Goal: Information Seeking & Learning: Learn about a topic

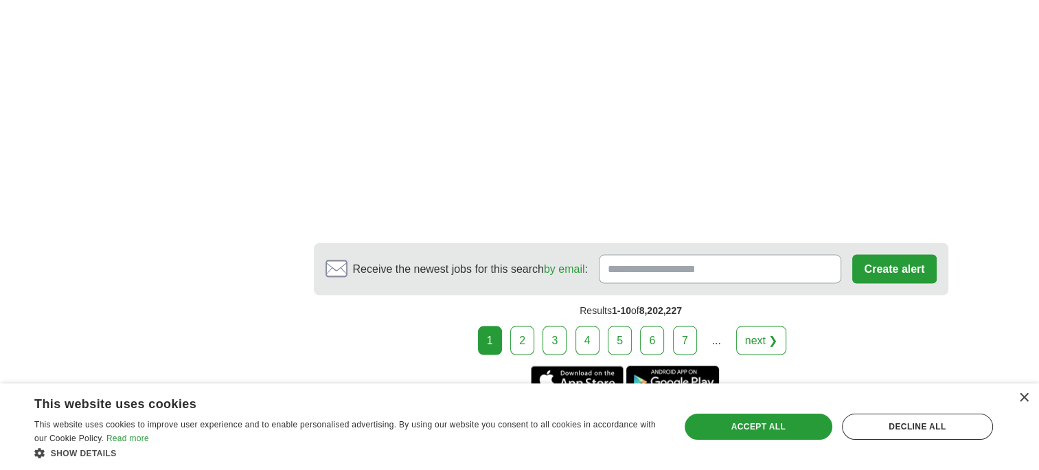
scroll to position [2576, 0]
click at [519, 325] on link "2" at bounding box center [522, 339] width 24 height 29
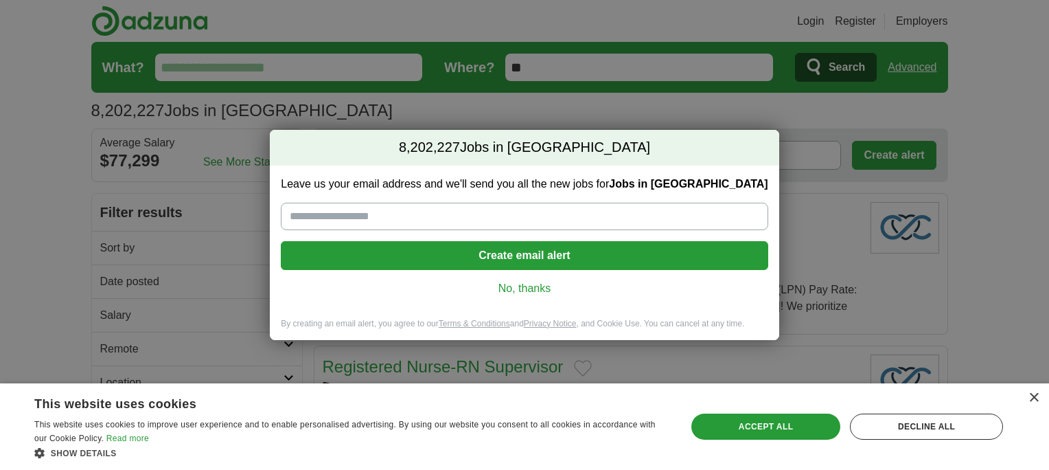
click at [519, 291] on link "No, thanks" at bounding box center [524, 288] width 465 height 15
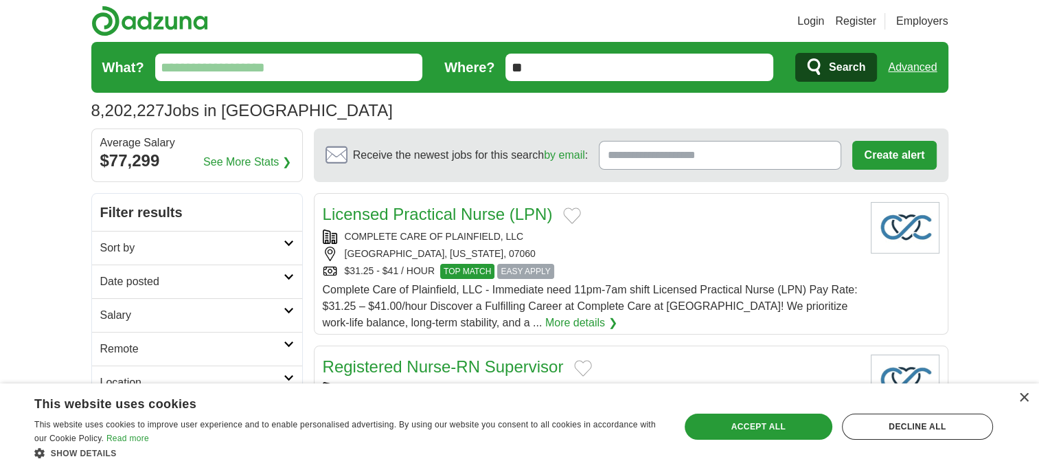
click at [284, 242] on icon at bounding box center [289, 243] width 10 height 7
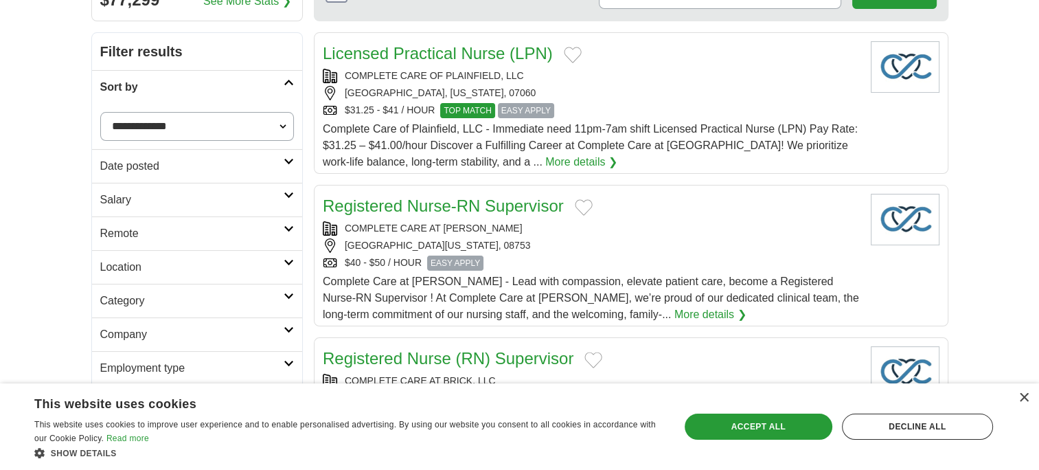
scroll to position [166, 0]
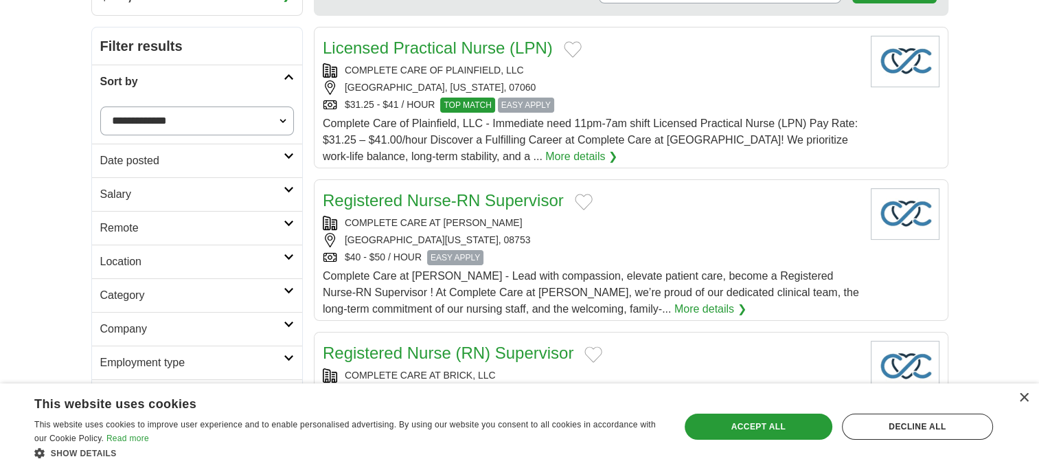
click at [288, 256] on icon at bounding box center [289, 256] width 10 height 7
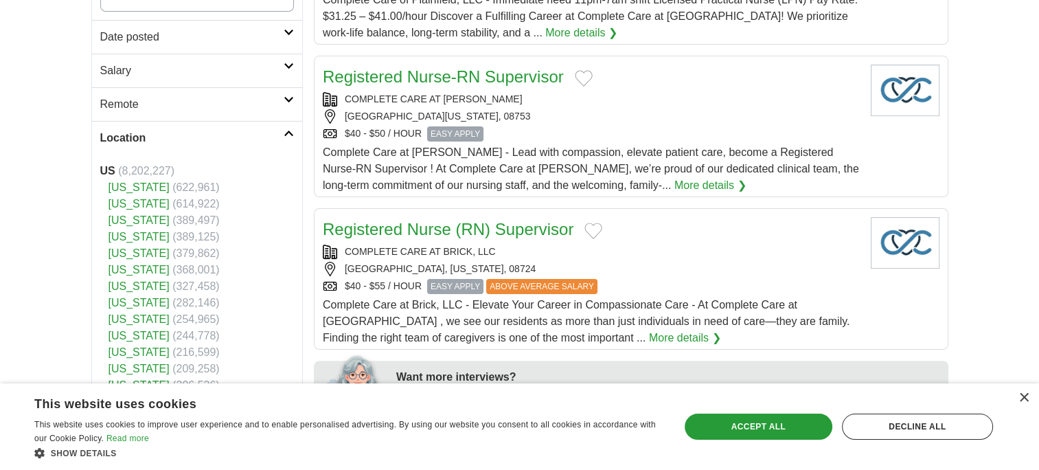
scroll to position [290, 0]
click at [133, 202] on link "[US_STATE]" at bounding box center [139, 203] width 61 height 12
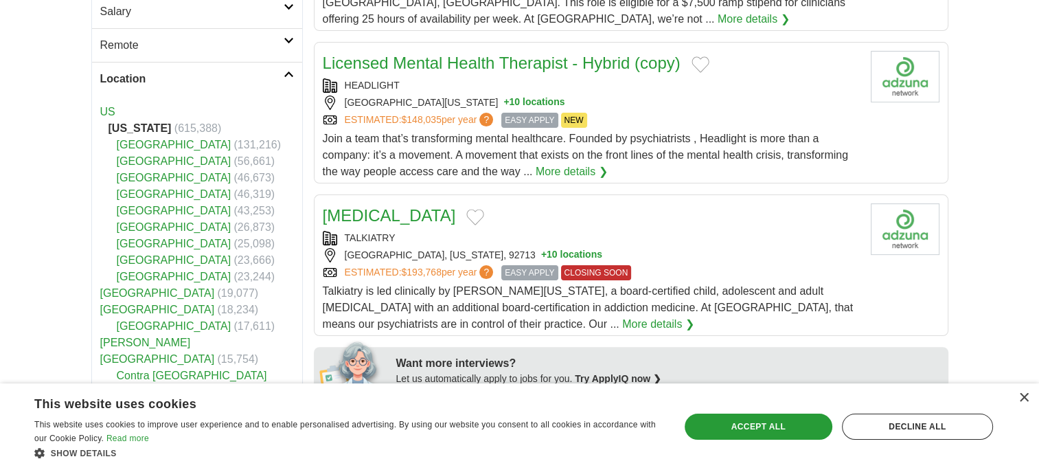
scroll to position [297, 0]
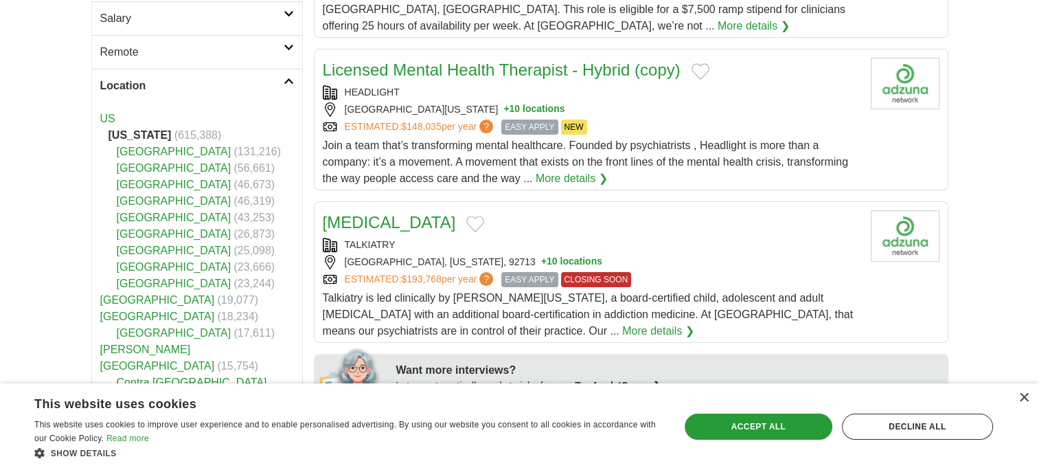
click at [288, 79] on icon at bounding box center [289, 81] width 10 height 7
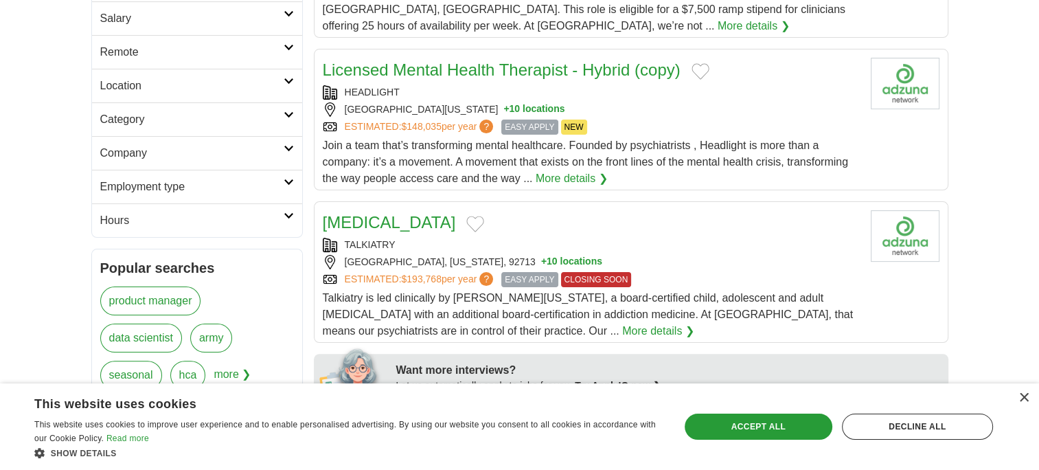
click at [287, 111] on icon at bounding box center [289, 114] width 10 height 7
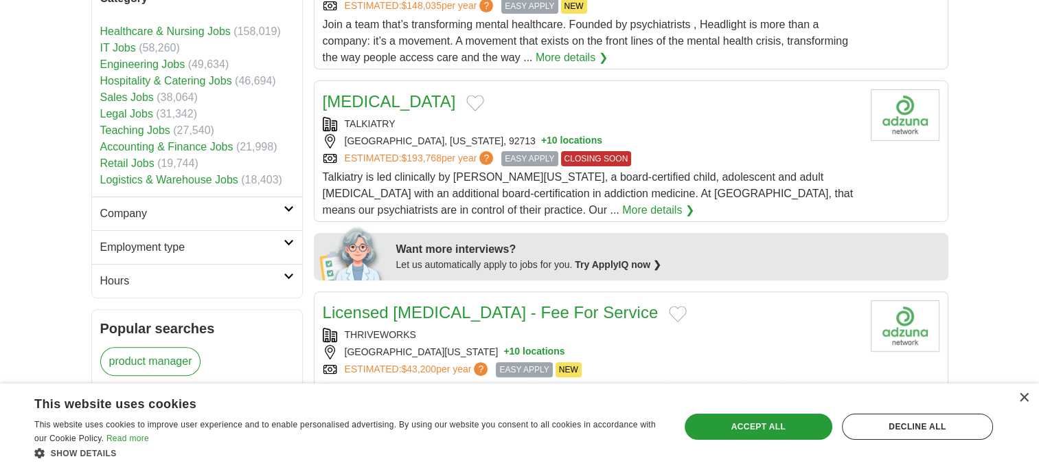
scroll to position [416, 0]
click at [159, 179] on link "Logistics & Warehouse Jobs" at bounding box center [169, 181] width 138 height 12
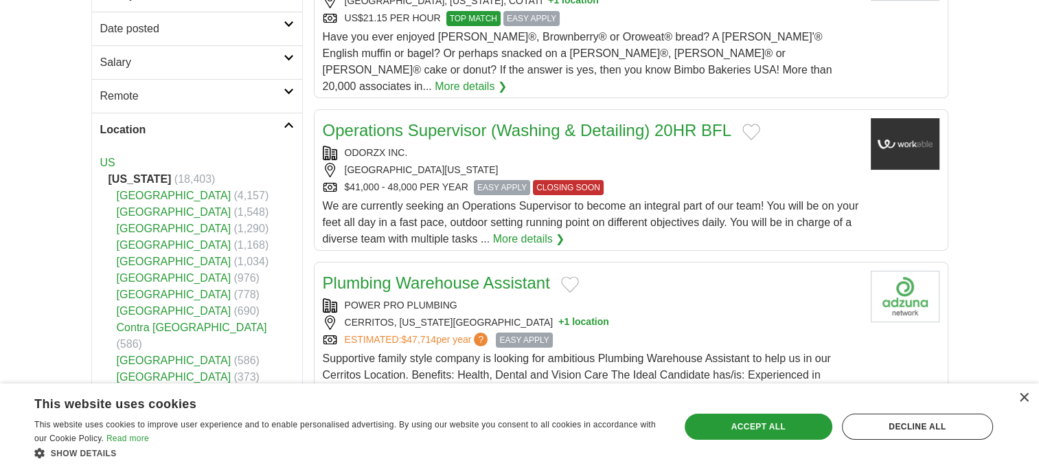
scroll to position [254, 0]
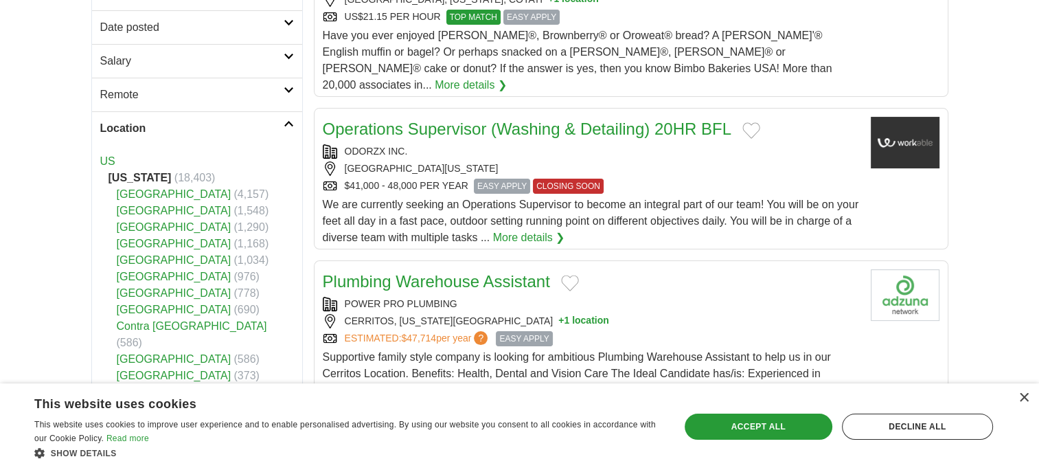
click at [139, 261] on link "Riverside County" at bounding box center [174, 260] width 115 height 12
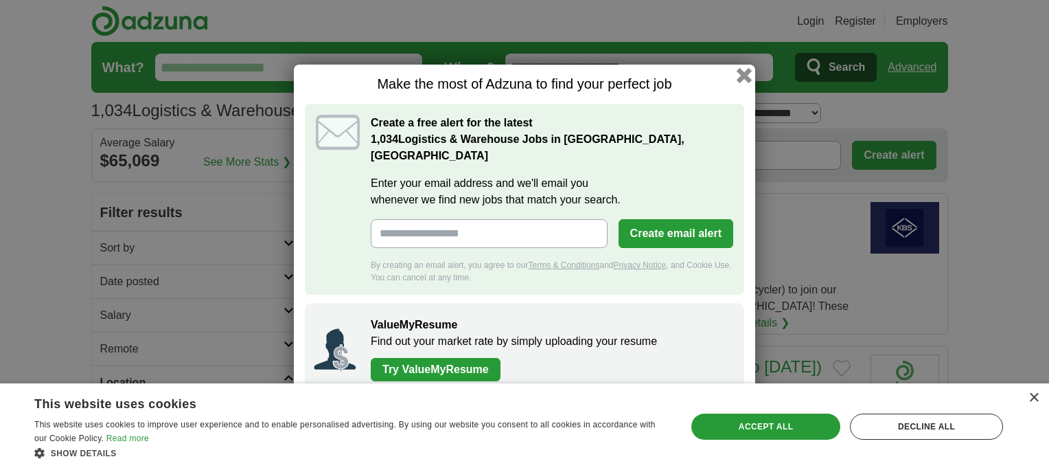
click at [744, 82] on button "button" at bounding box center [744, 74] width 15 height 15
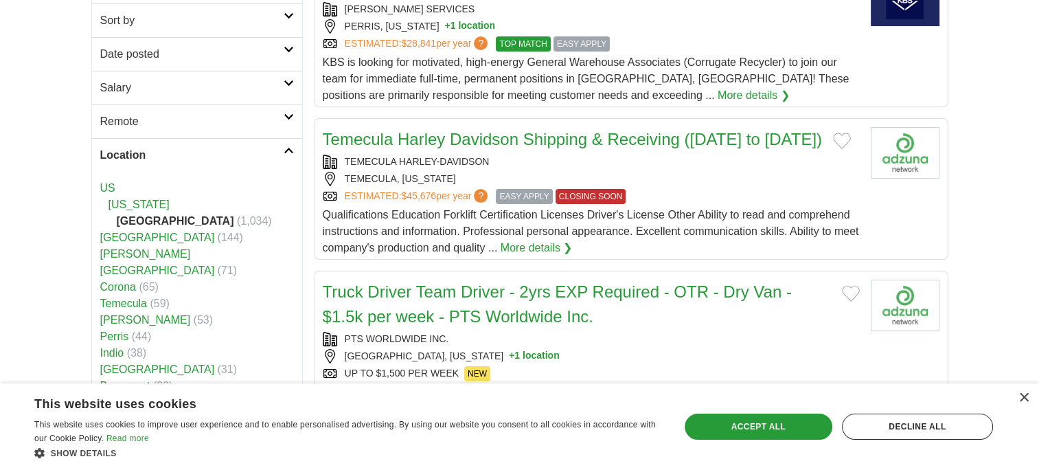
scroll to position [228, 0]
click at [510, 249] on link "More details ❯" at bounding box center [537, 247] width 72 height 16
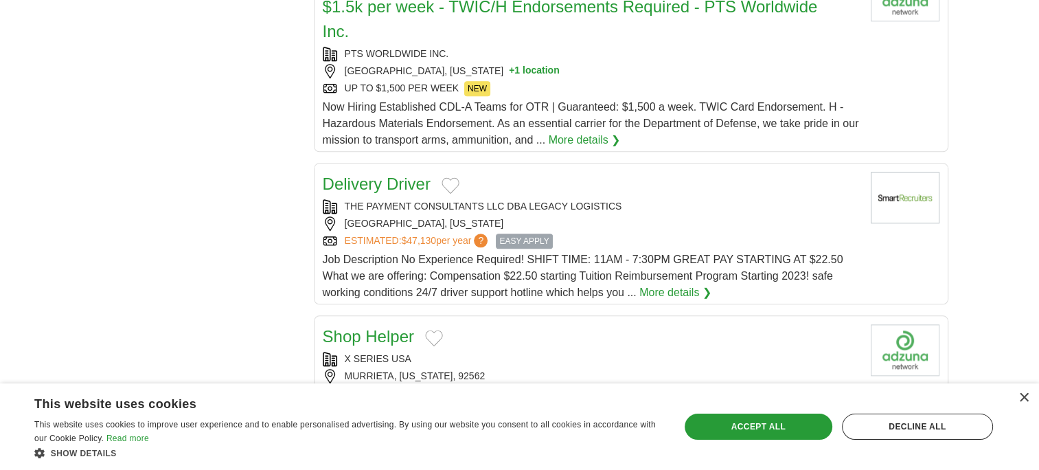
scroll to position [1475, 0]
click at [658, 287] on link "More details ❯" at bounding box center [675, 292] width 72 height 16
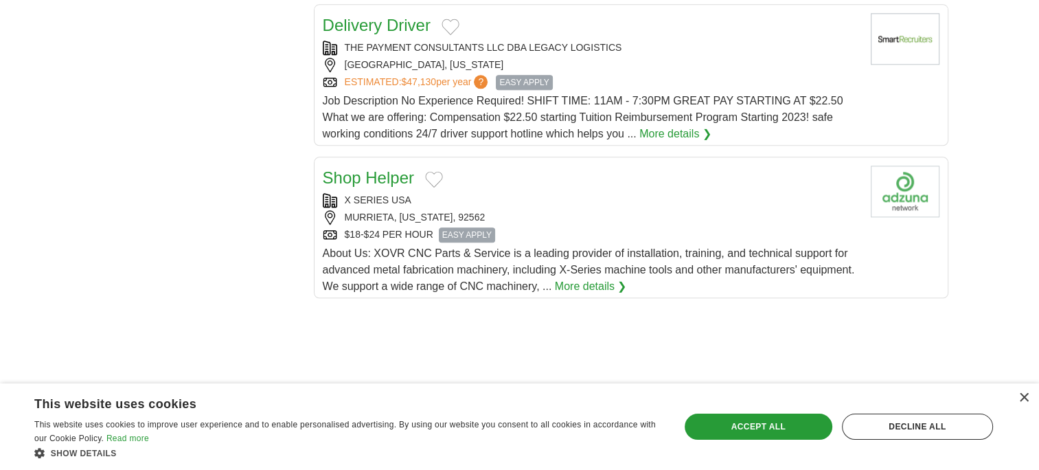
scroll to position [1634, 0]
click at [580, 278] on link "More details ❯" at bounding box center [591, 285] width 72 height 16
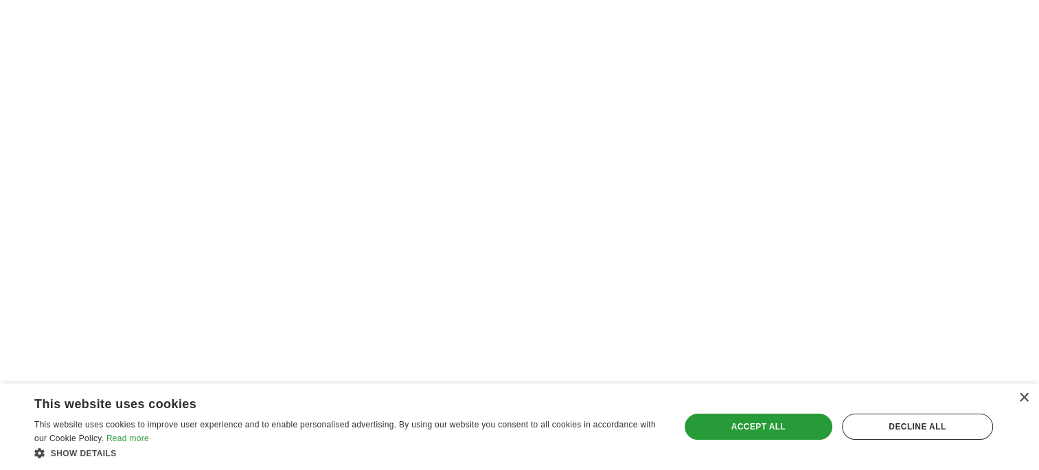
scroll to position [2450, 0]
